Goal: Task Accomplishment & Management: Complete application form

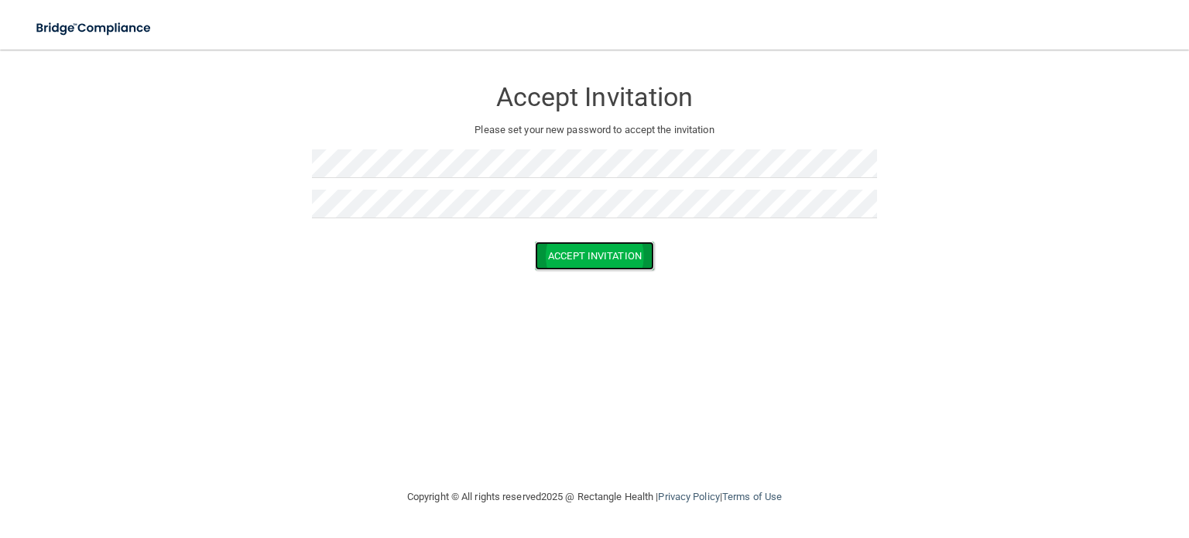
click at [540, 254] on button "Accept Invitation" at bounding box center [594, 256] width 119 height 29
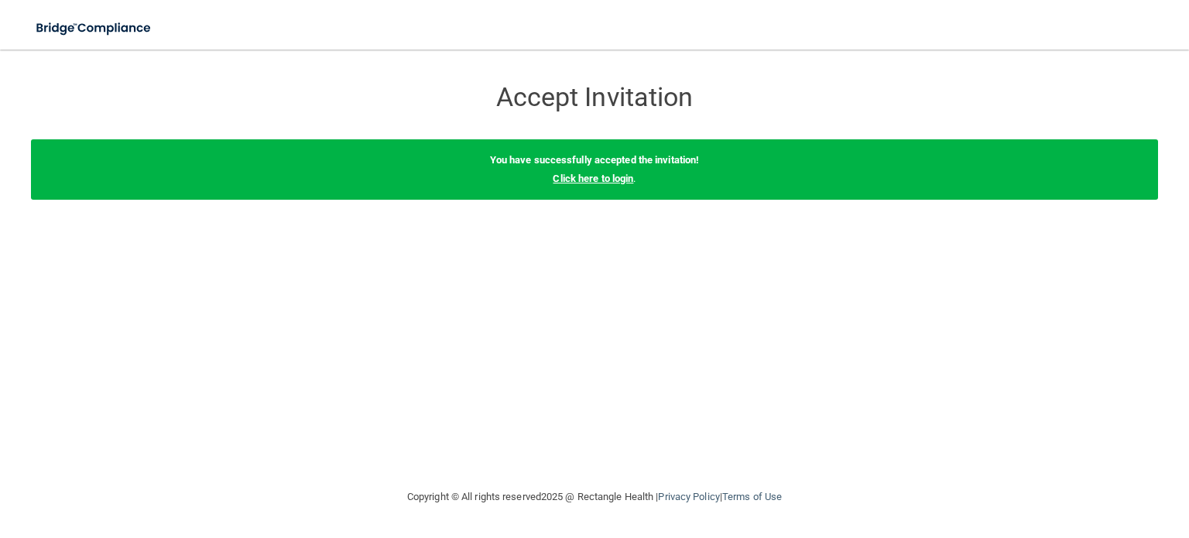
click at [588, 181] on link "Click here to login" at bounding box center [593, 179] width 81 height 12
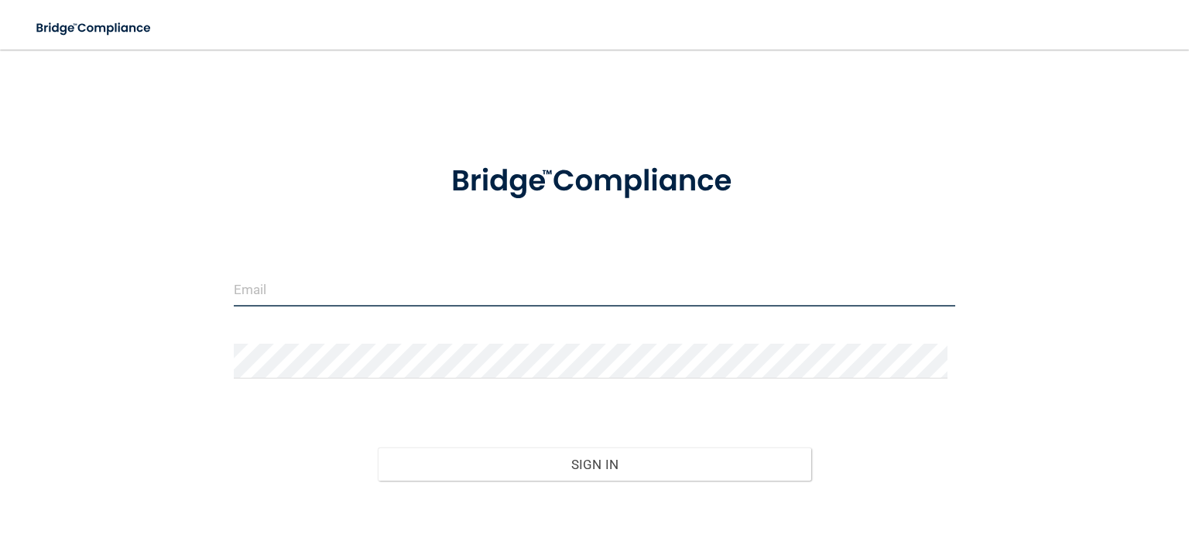
click at [259, 283] on input "email" at bounding box center [595, 289] width 722 height 35
type input "[EMAIL_ADDRESS][DOMAIN_NAME]"
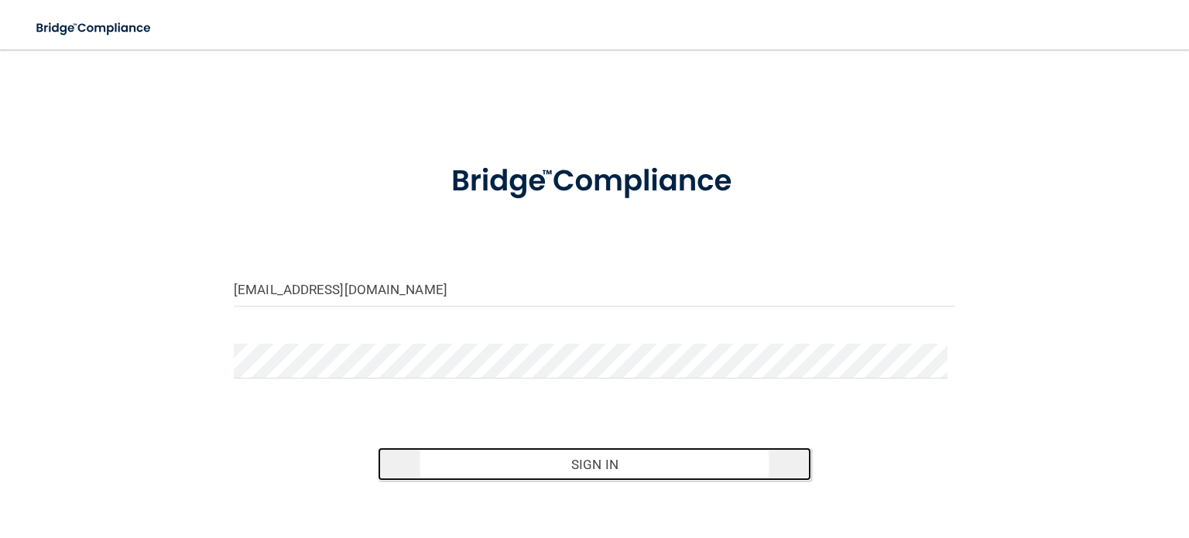
click at [602, 471] on button "Sign In" at bounding box center [594, 464] width 433 height 34
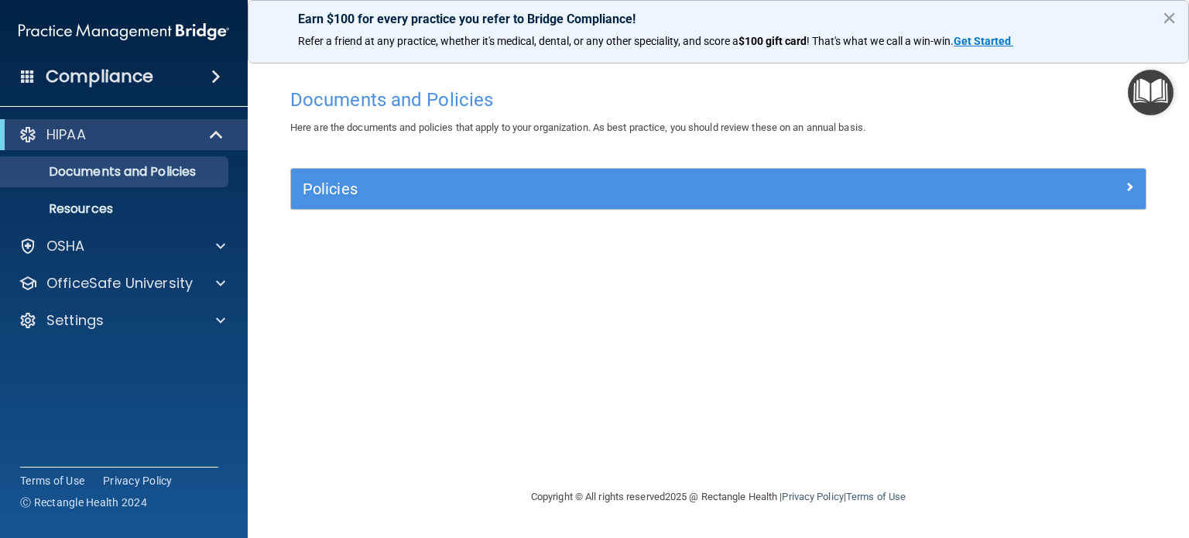
click at [1167, 15] on button "×" at bounding box center [1169, 17] width 15 height 25
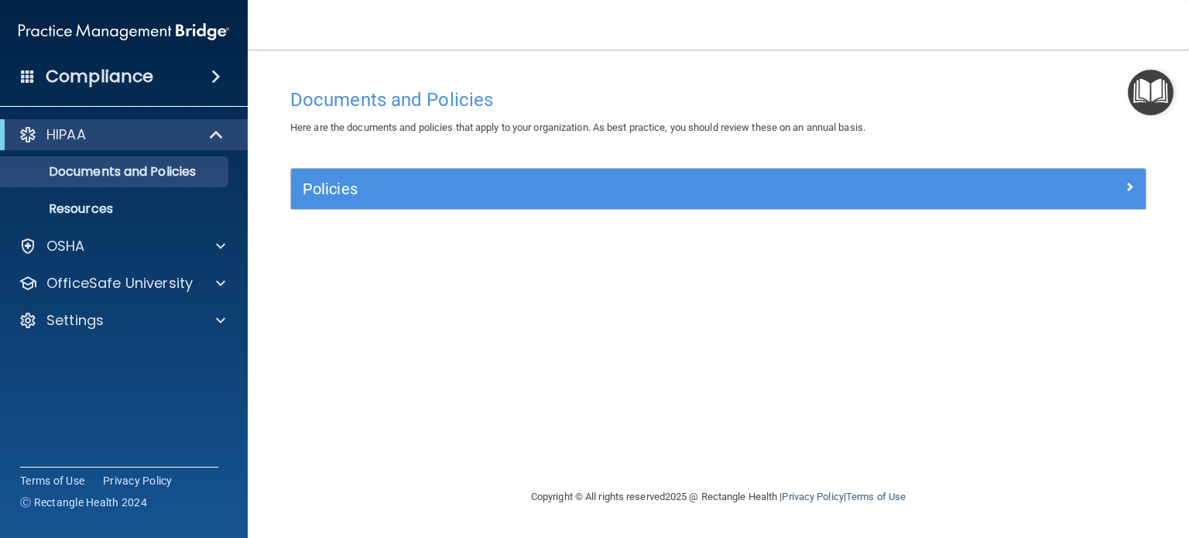
click at [1171, 91] on img "Open Resource Center" at bounding box center [1151, 93] width 46 height 46
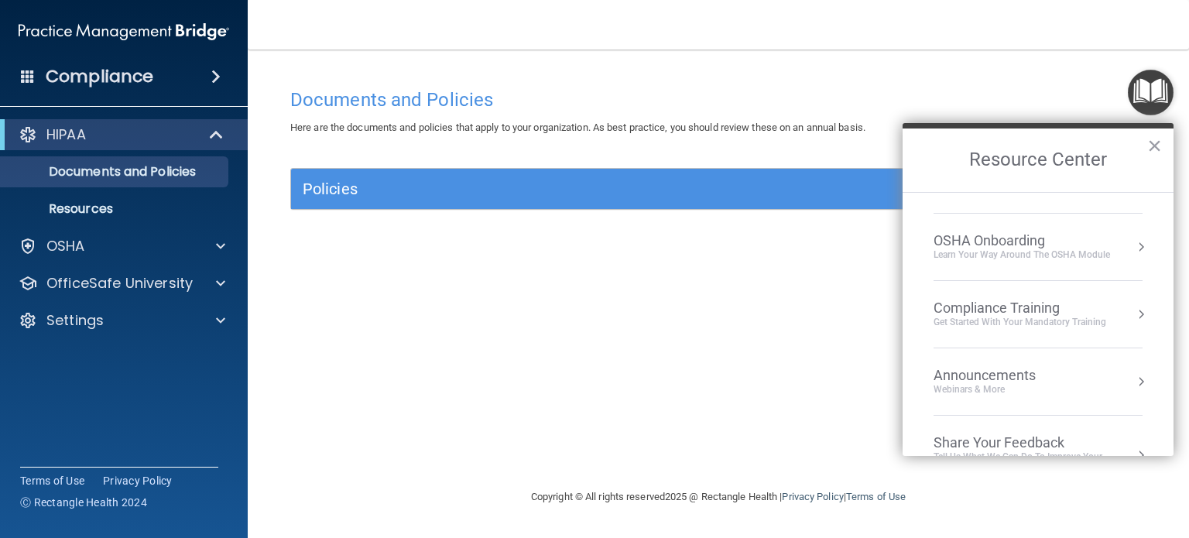
scroll to position [84, 0]
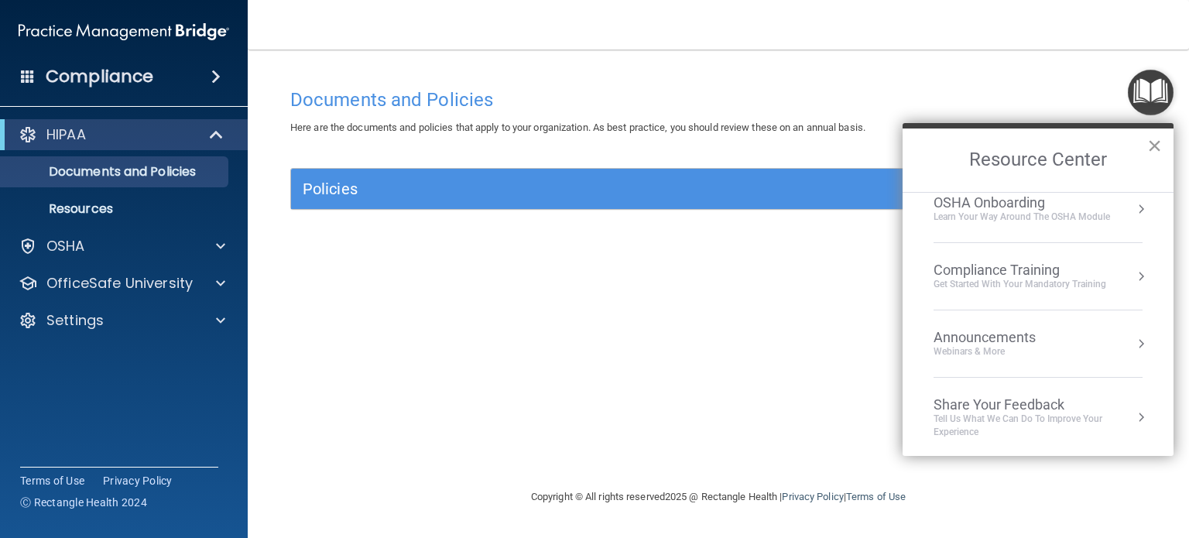
click at [1154, 145] on button "×" at bounding box center [1154, 145] width 15 height 25
